Goal: Task Accomplishment & Management: Complete application form

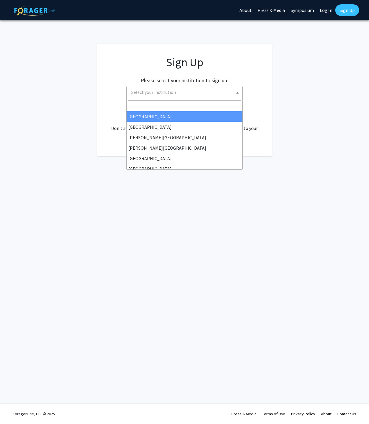
click at [222, 92] on span "Select your institution" at bounding box center [185, 92] width 113 height 12
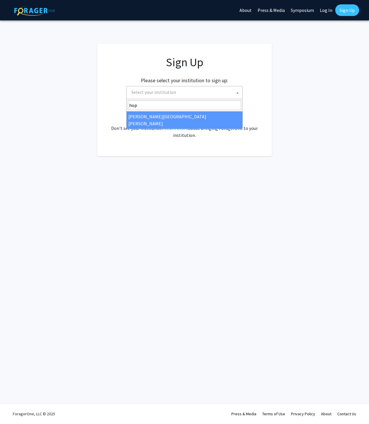
type input "hop"
select select "1"
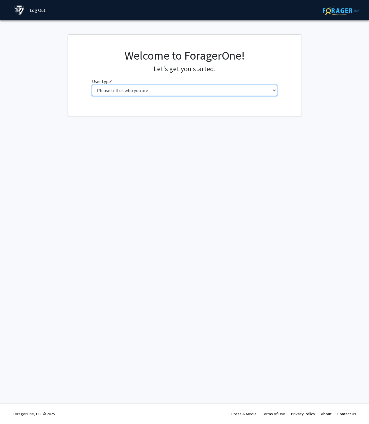
select select "3: doc"
click at [92, 85] on select "Please tell us who you are Undergraduate Student Master's Student Doctoral Cand…" at bounding box center [184, 90] width 185 height 11
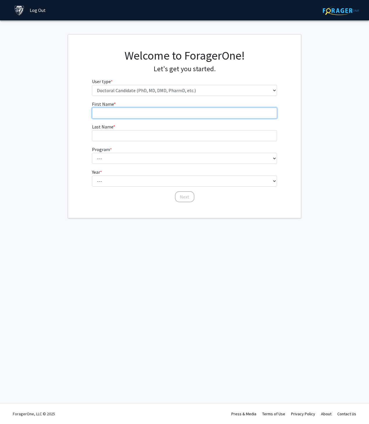
click at [205, 114] on input "First Name * required" at bounding box center [184, 113] width 185 height 11
type input "Nikola"
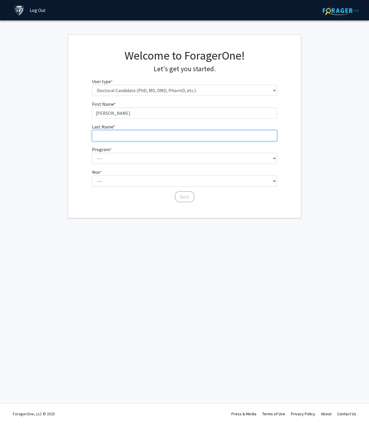
type input "Zadorozhny"
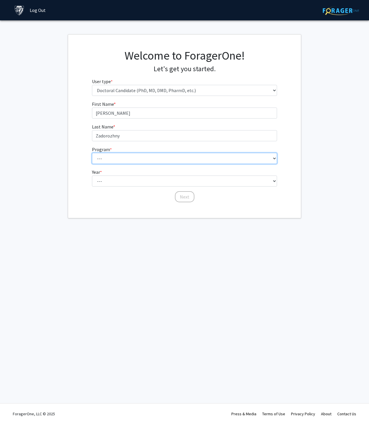
select select "21: 24"
click at [92, 153] on select "--- Adult-Gerontological Acute Care Nurse Practitioner Adult-Gerontological Cri…" at bounding box center [184, 158] width 185 height 11
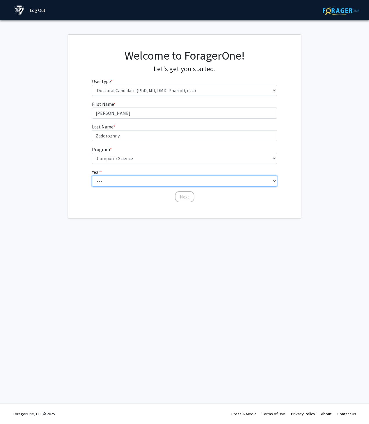
select select "1: first_year"
click at [92, 176] on select "--- First Year Second Year Third Year Fourth Year Fifth Year Sixth Year Seventh…" at bounding box center [184, 181] width 185 height 11
click at [186, 198] on button "Next" at bounding box center [184, 196] width 19 height 11
